Goal: Check status: Check status

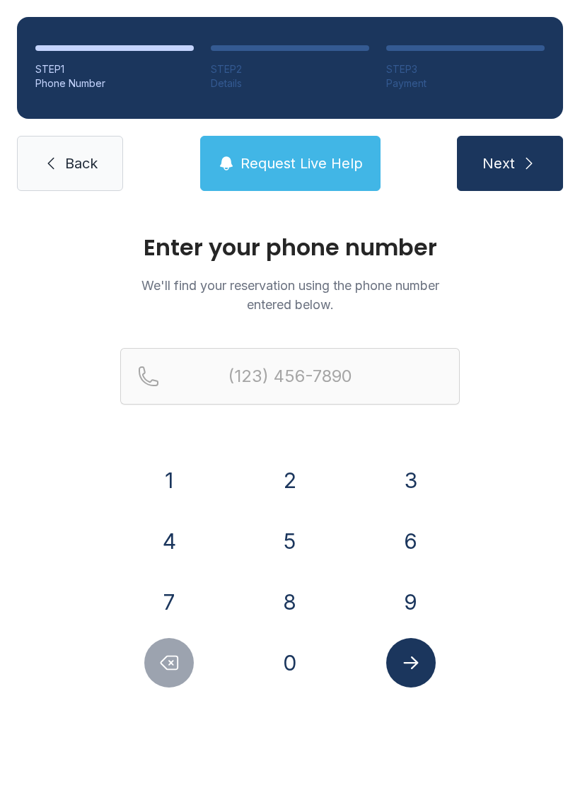
click at [187, 546] on button "4" at bounding box center [169, 542] width 50 height 50
click at [298, 680] on button "0" at bounding box center [290, 663] width 50 height 50
click at [177, 607] on button "7" at bounding box center [169, 602] width 50 height 50
click at [408, 534] on button "6" at bounding box center [411, 542] width 50 height 50
click at [304, 666] on button "0" at bounding box center [290, 663] width 50 height 50
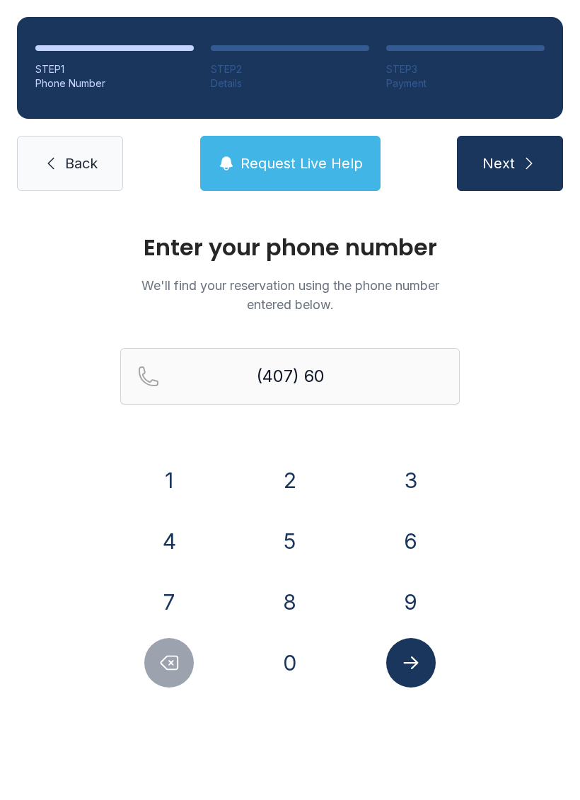
click at [173, 483] on button "1" at bounding box center [169, 481] width 50 height 50
click at [401, 583] on button "9" at bounding box center [411, 602] width 50 height 50
click at [401, 582] on button "9" at bounding box center [411, 602] width 50 height 50
click at [303, 600] on button "8" at bounding box center [290, 602] width 50 height 50
click at [300, 662] on button "0" at bounding box center [290, 663] width 50 height 50
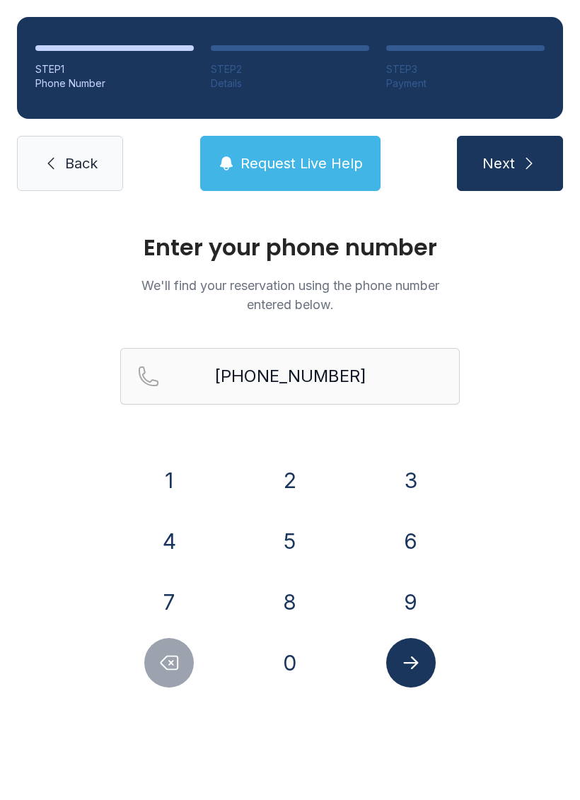
click at [414, 651] on button "Submit lookup form" at bounding box center [411, 663] width 50 height 50
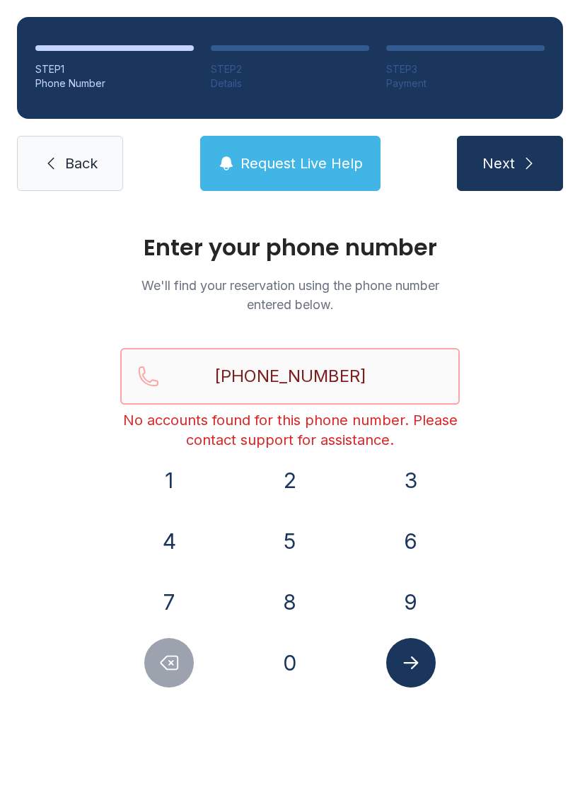
click at [406, 377] on input "[PHONE_NUMBER]" at bounding box center [290, 376] width 340 height 57
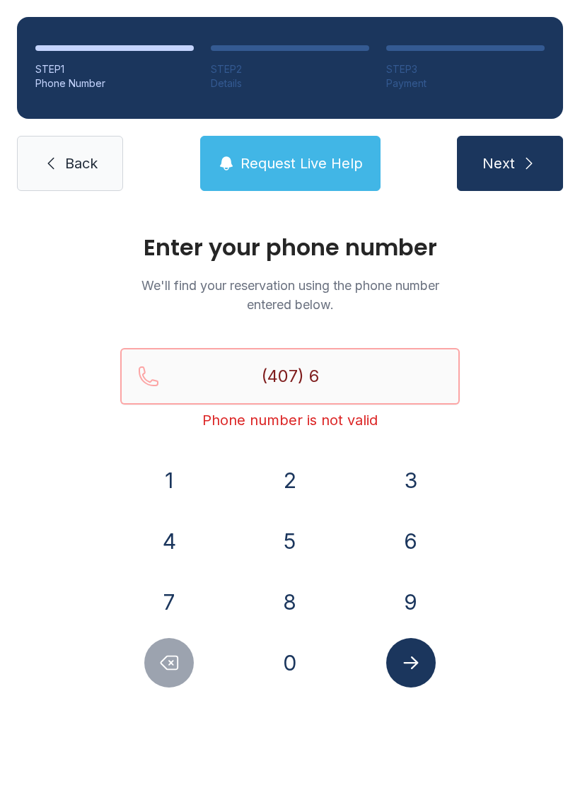
type input "(407)"
click at [76, 168] on span "Back" at bounding box center [81, 164] width 33 height 20
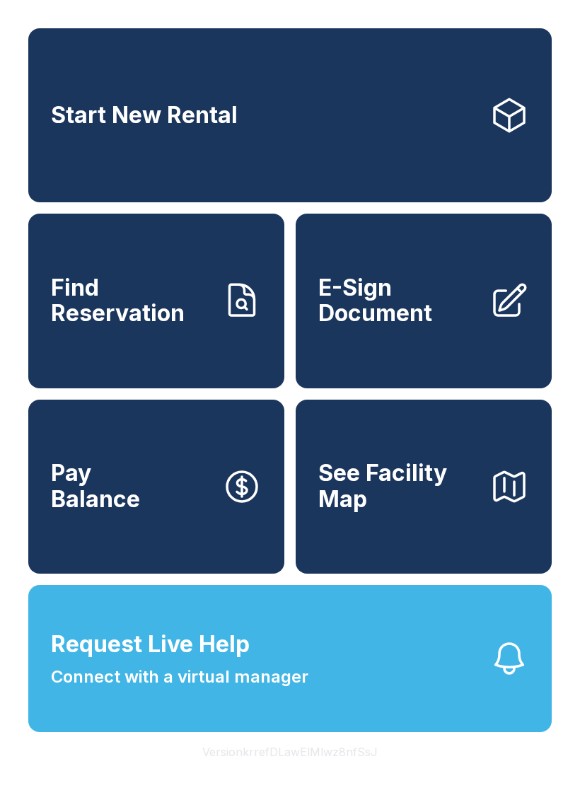
click at [253, 311] on icon at bounding box center [242, 300] width 25 height 31
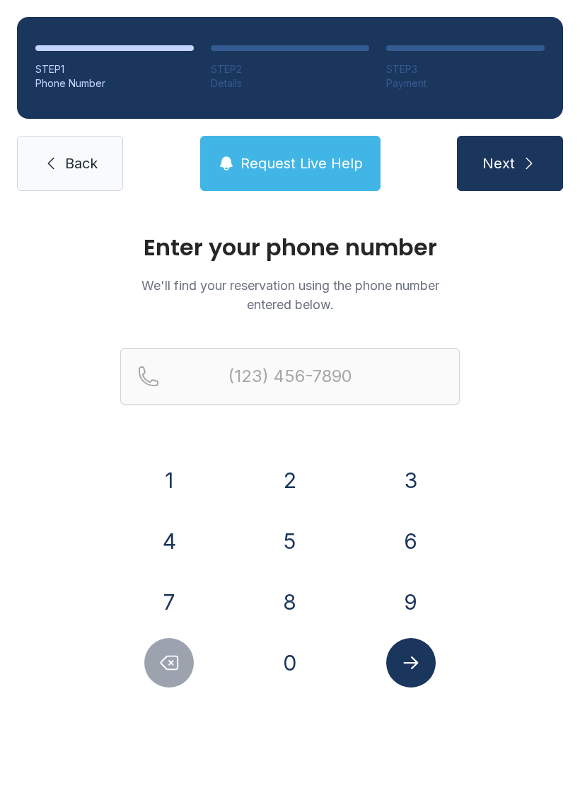
click at [186, 524] on button "4" at bounding box center [169, 542] width 50 height 50
click at [306, 666] on button "0" at bounding box center [290, 663] width 50 height 50
click at [186, 589] on button "7" at bounding box center [169, 602] width 50 height 50
click at [411, 549] on button "6" at bounding box center [411, 542] width 50 height 50
click at [297, 655] on button "0" at bounding box center [290, 663] width 50 height 50
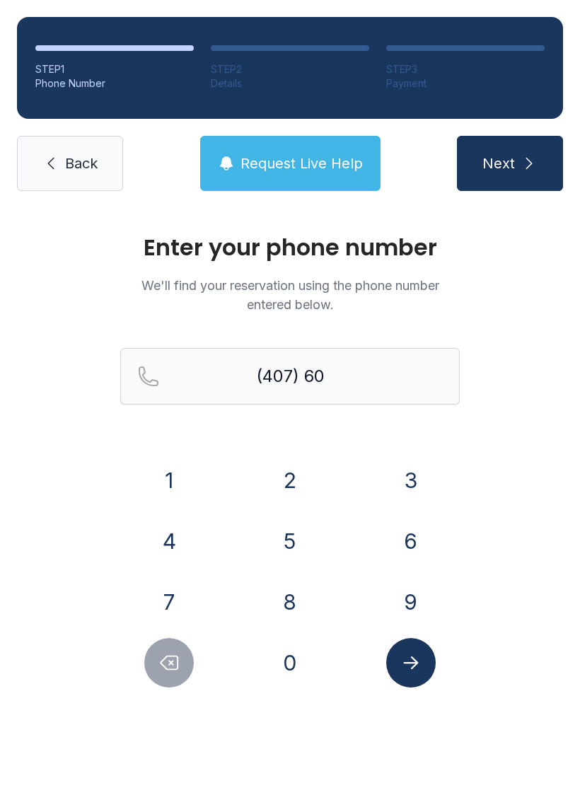
click at [193, 487] on button "1" at bounding box center [169, 481] width 50 height 50
click at [420, 597] on button "9" at bounding box center [411, 602] width 50 height 50
click at [420, 596] on button "9" at bounding box center [411, 602] width 50 height 50
click at [299, 605] on button "8" at bounding box center [290, 602] width 50 height 50
click at [304, 671] on button "0" at bounding box center [290, 663] width 50 height 50
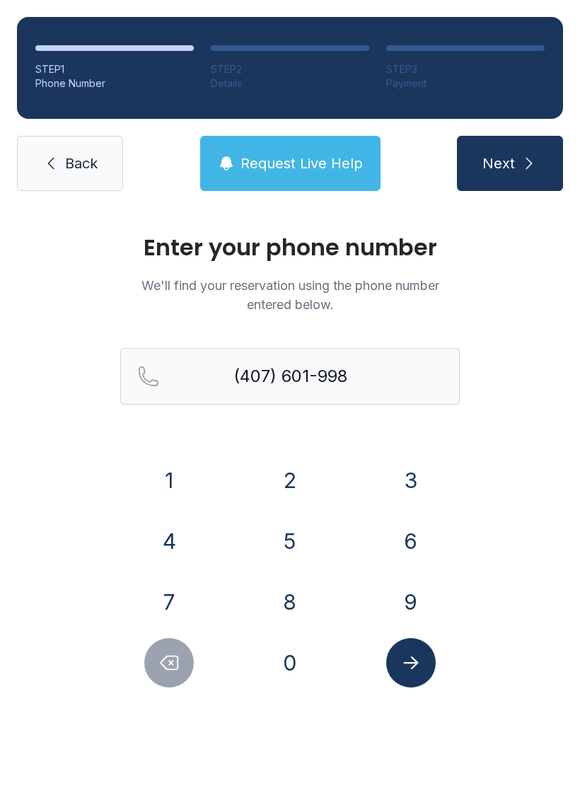
type input "[PHONE_NUMBER]"
click at [412, 668] on icon "Submit lookup form" at bounding box center [410, 663] width 15 height 13
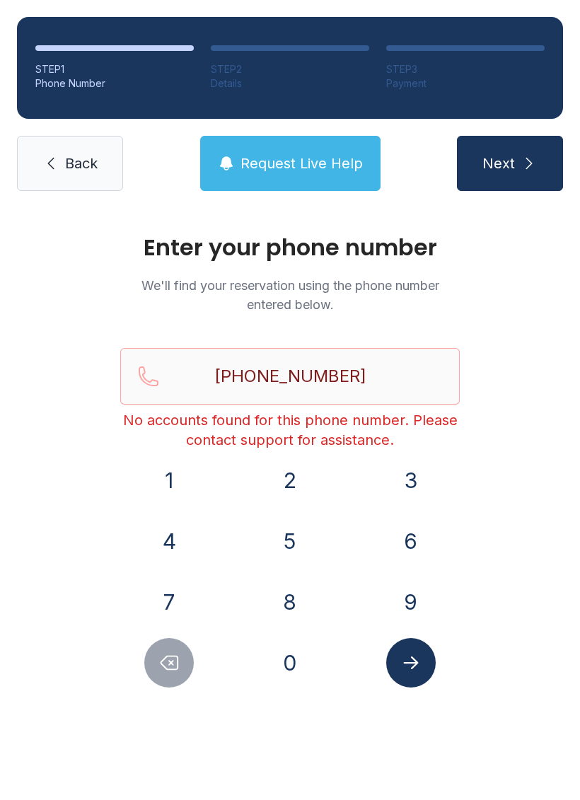
click at [328, 168] on span "Request Live Help" at bounding box center [302, 164] width 122 height 20
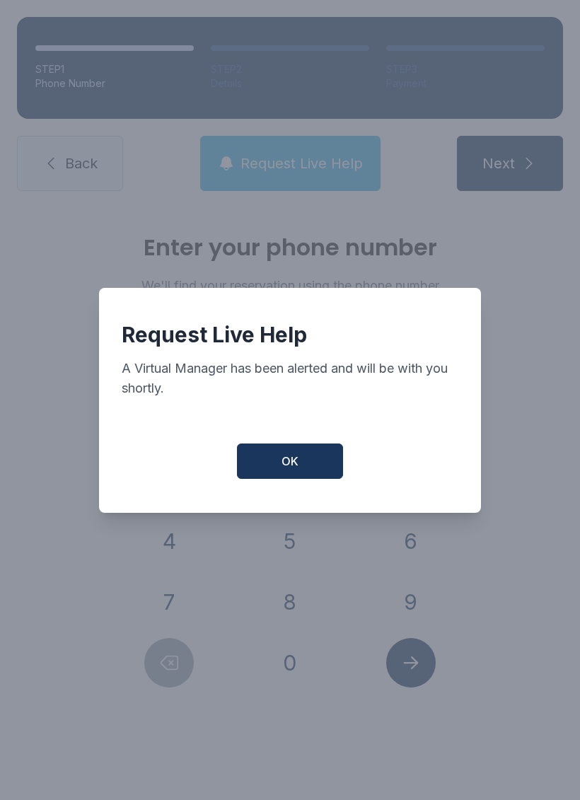
click at [302, 471] on button "OK" at bounding box center [290, 461] width 106 height 35
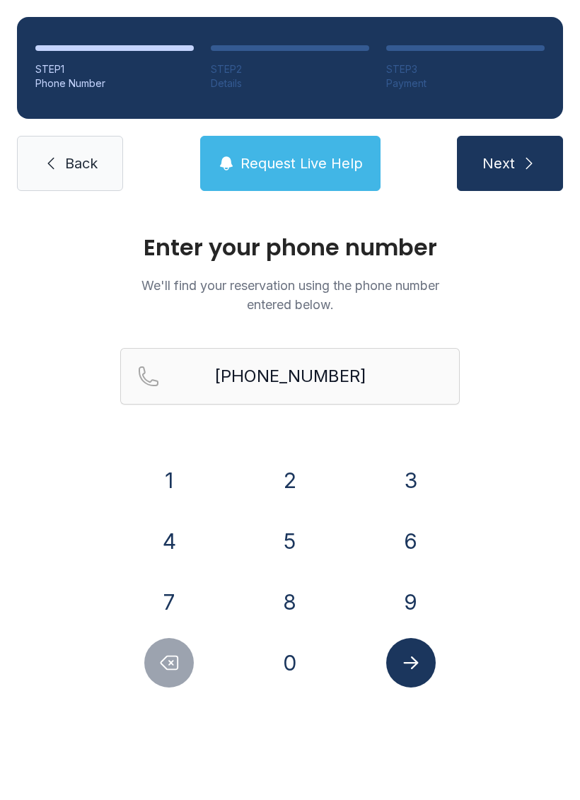
click at [295, 553] on button "5" at bounding box center [290, 542] width 50 height 50
click at [312, 531] on button "5" at bounding box center [290, 542] width 50 height 50
click at [60, 166] on link "Back" at bounding box center [70, 163] width 106 height 55
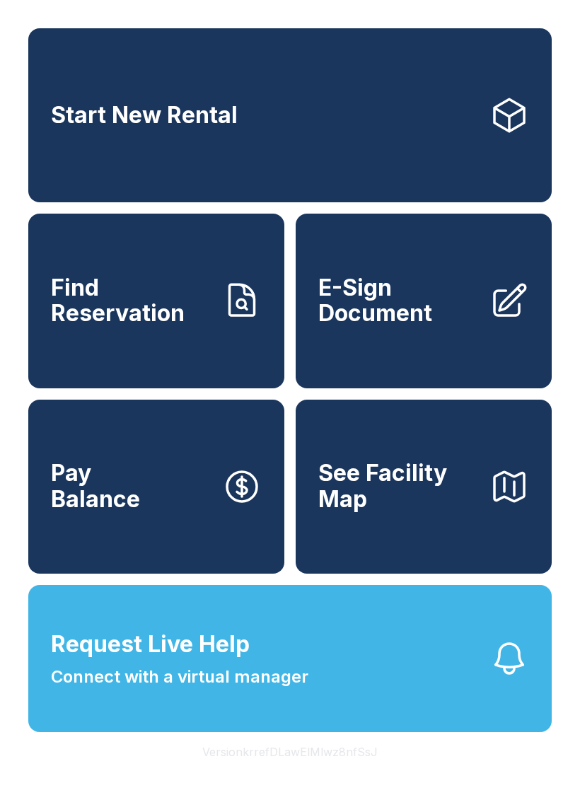
click at [56, 168] on link "Start New Rental" at bounding box center [290, 115] width 524 height 174
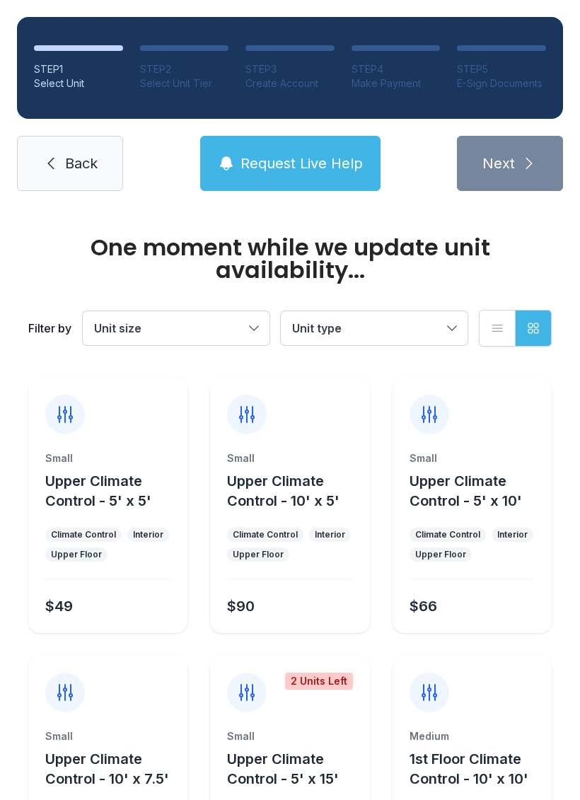
click at [74, 160] on span "Back" at bounding box center [81, 164] width 33 height 20
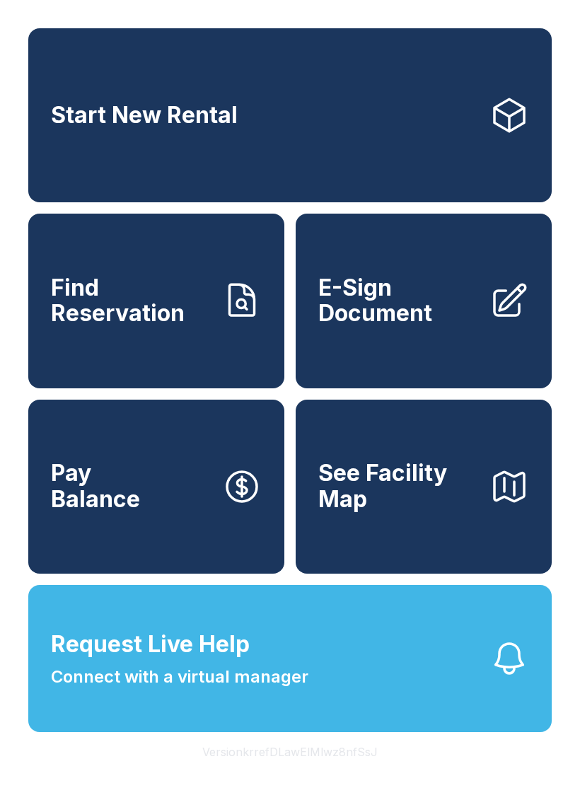
click at [168, 346] on link "Find Reservation" at bounding box center [156, 301] width 256 height 174
